Goal: Navigation & Orientation: Find specific page/section

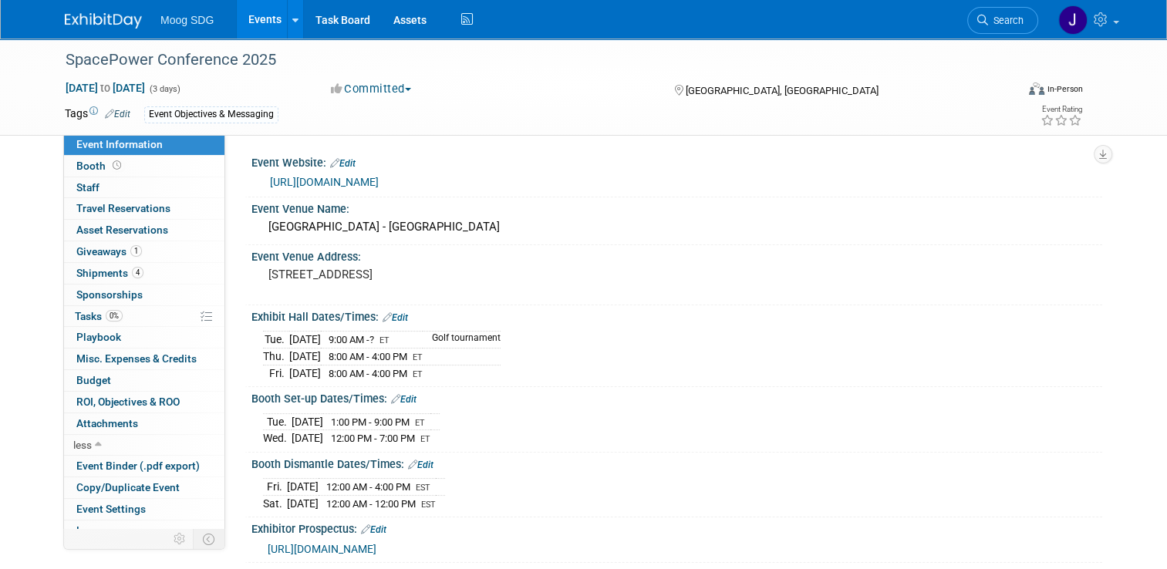
click at [265, 19] on link "Events" at bounding box center [265, 19] width 56 height 39
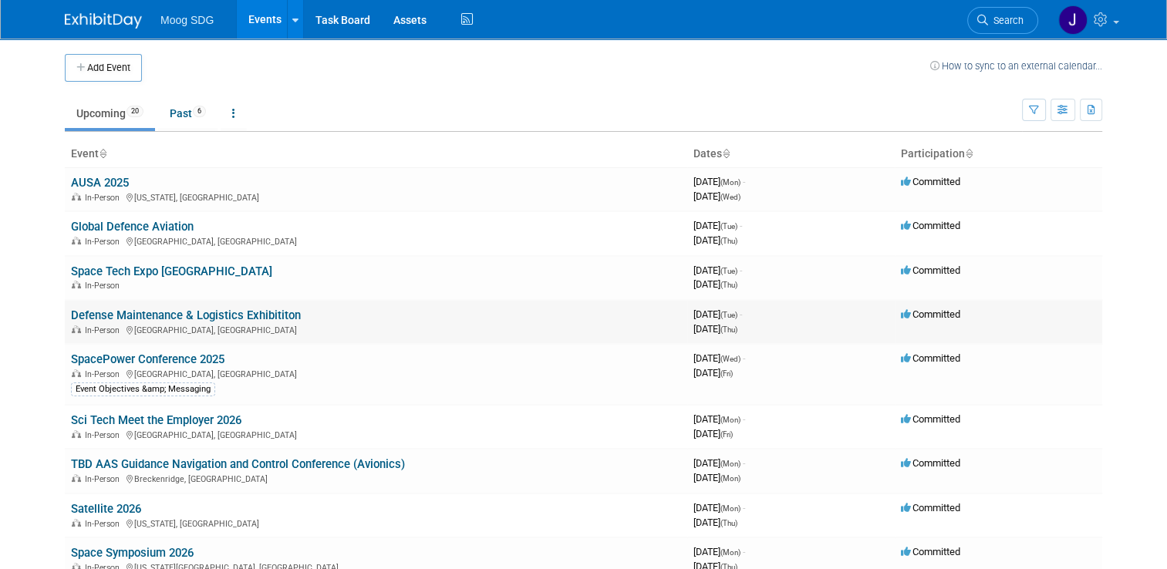
click at [278, 313] on link "Defense Maintenance & Logistics Exhibititon" at bounding box center [186, 316] width 230 height 14
